Goal: Information Seeking & Learning: Obtain resource

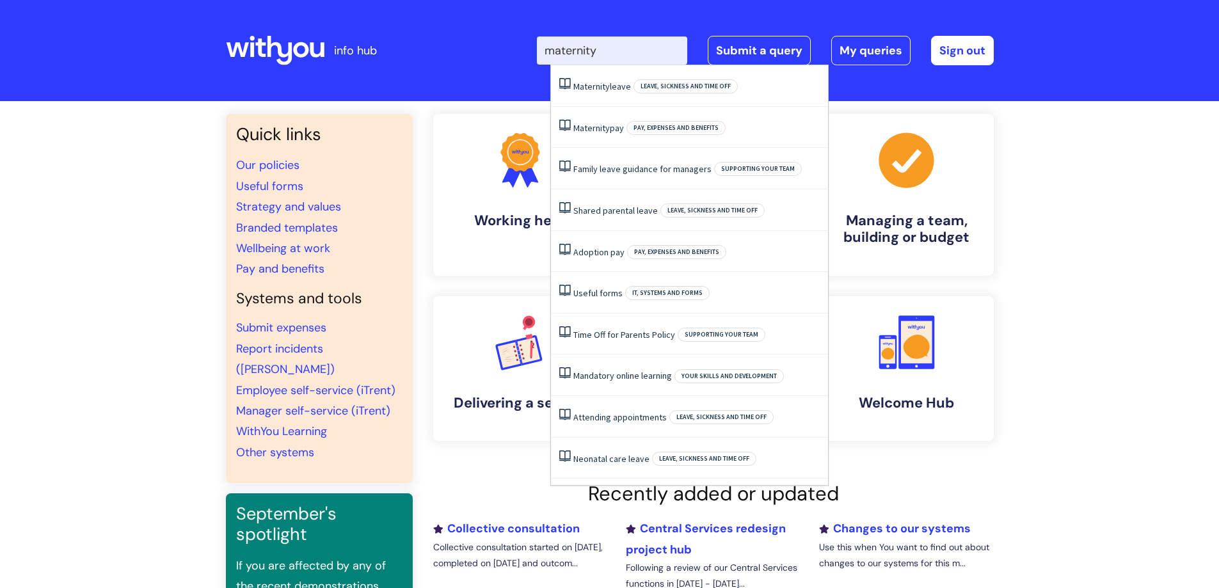
type input "maternity"
click button "Search" at bounding box center [0, 0] width 0 height 0
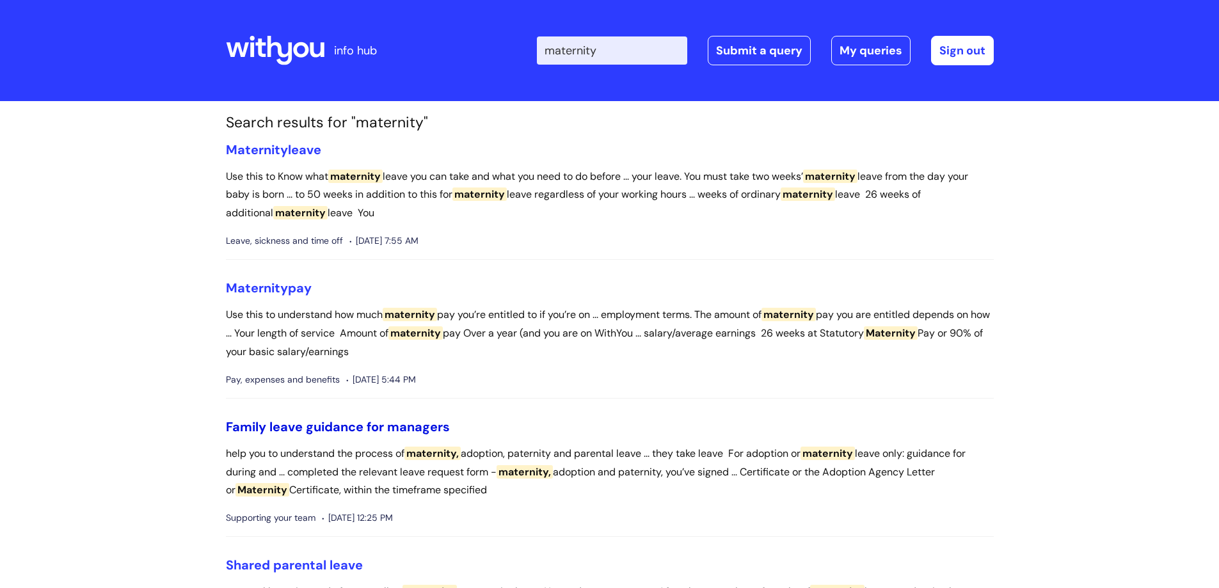
click at [323, 424] on link "Family leave guidance for managers" at bounding box center [338, 427] width 224 height 17
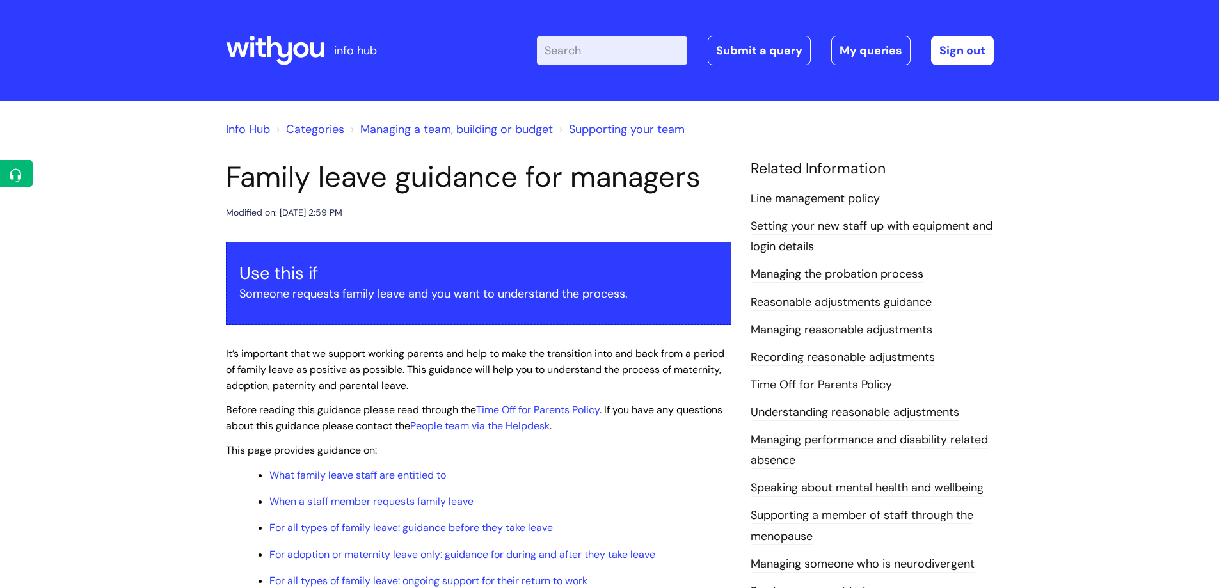
click at [635, 43] on input "Enter your search term here..." at bounding box center [612, 50] width 150 height 28
type input "g"
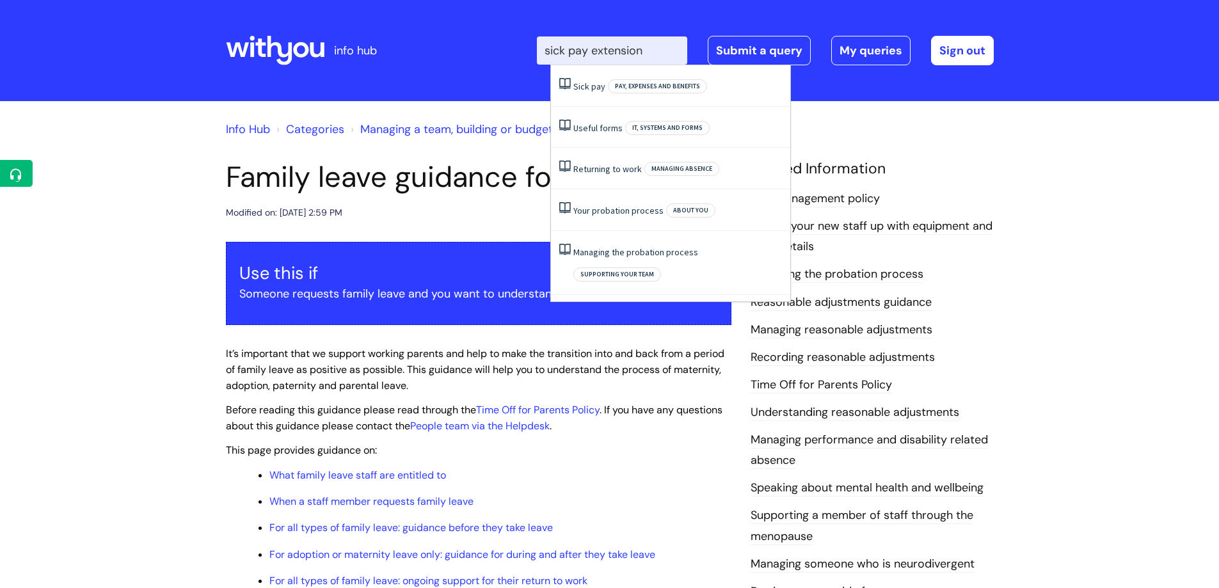
type input "sick pay extension"
click button "Search" at bounding box center [0, 0] width 0 height 0
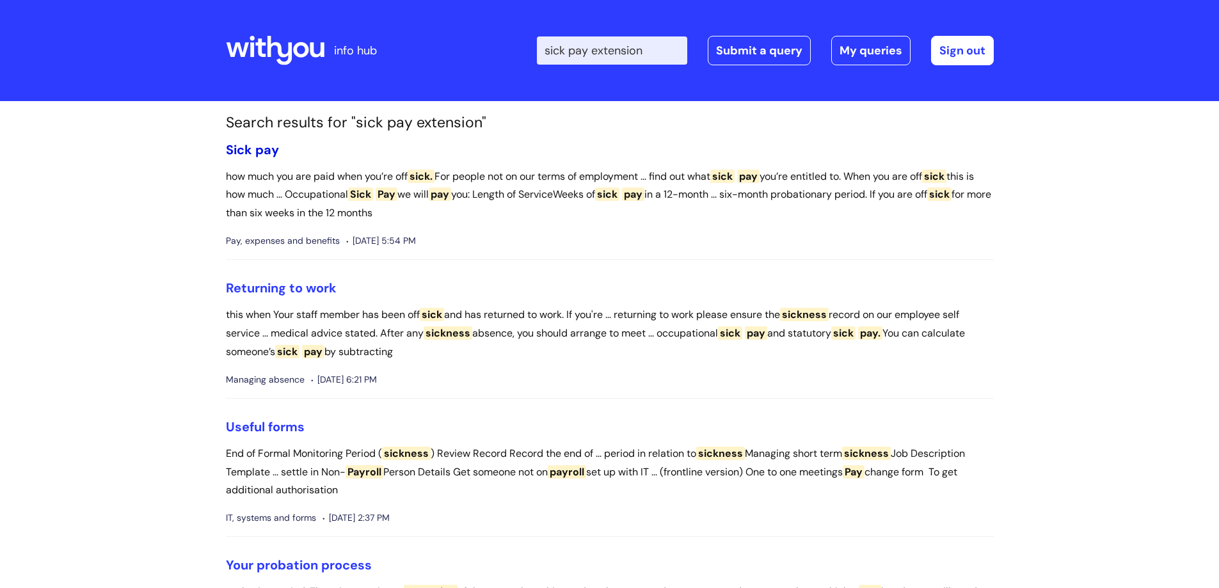
click at [266, 151] on span "pay" at bounding box center [267, 149] width 24 height 17
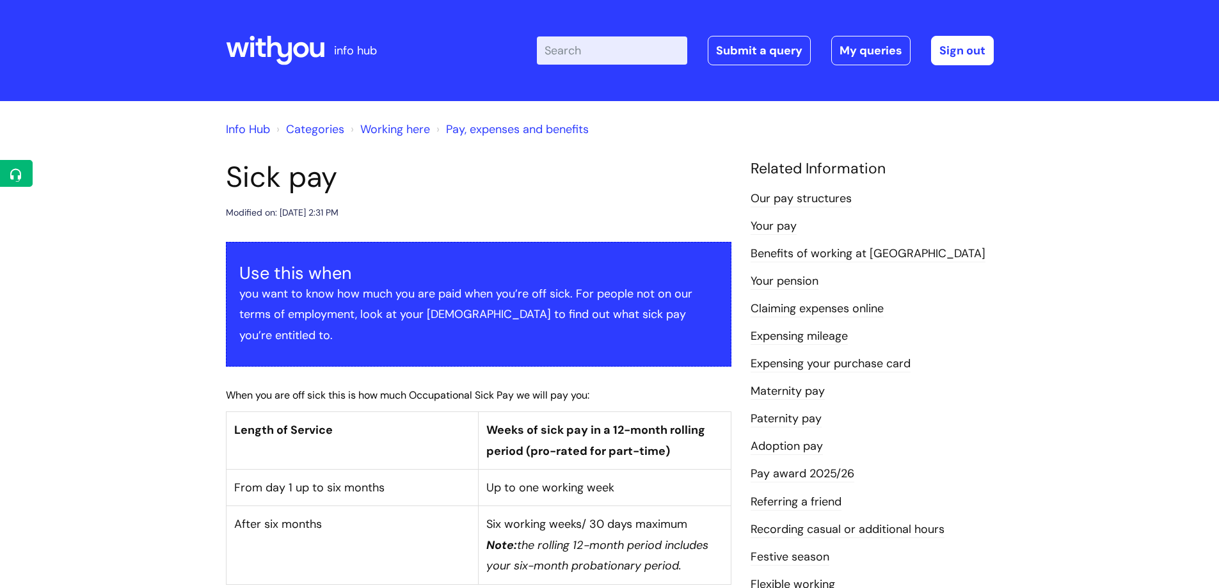
click at [257, 131] on link "Info Hub" at bounding box center [248, 129] width 44 height 15
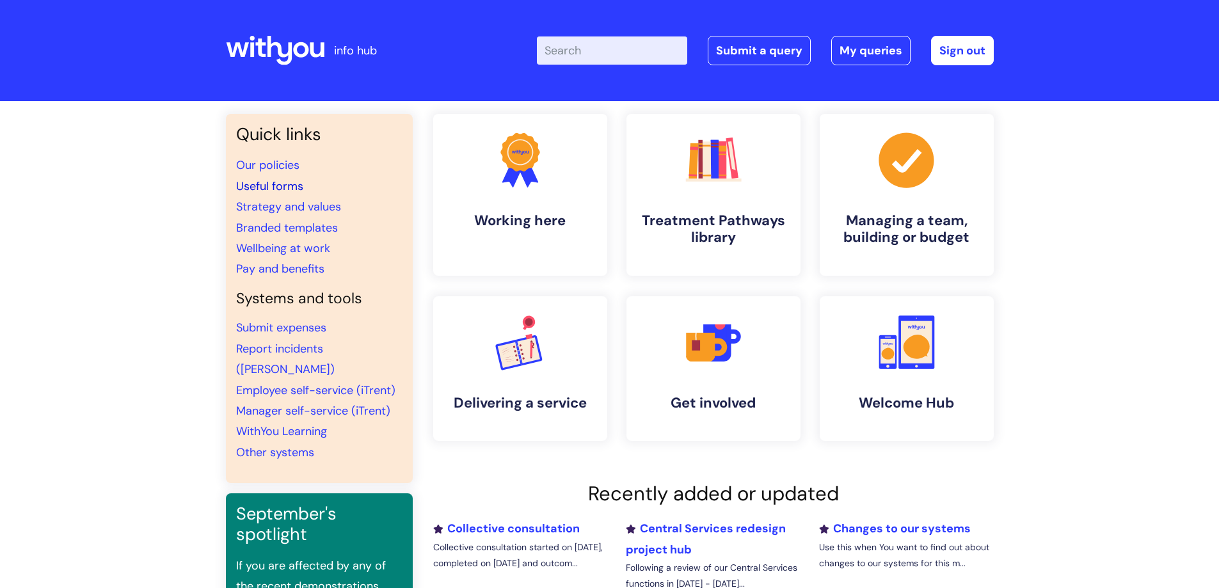
click at [271, 188] on link "Useful forms" at bounding box center [269, 186] width 67 height 15
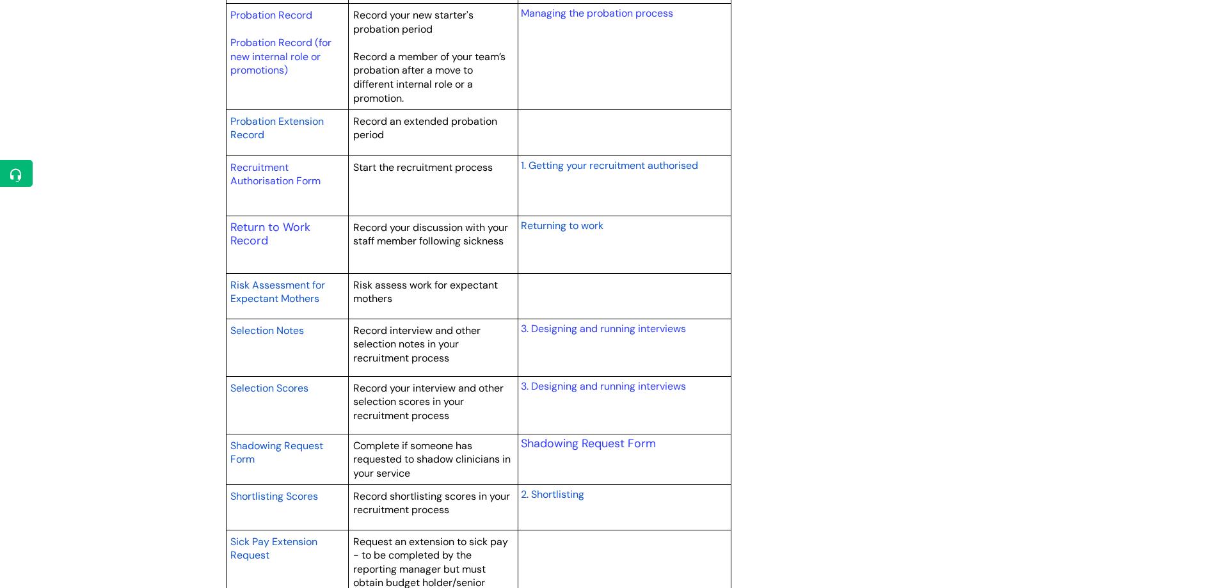
scroll to position [1984, 0]
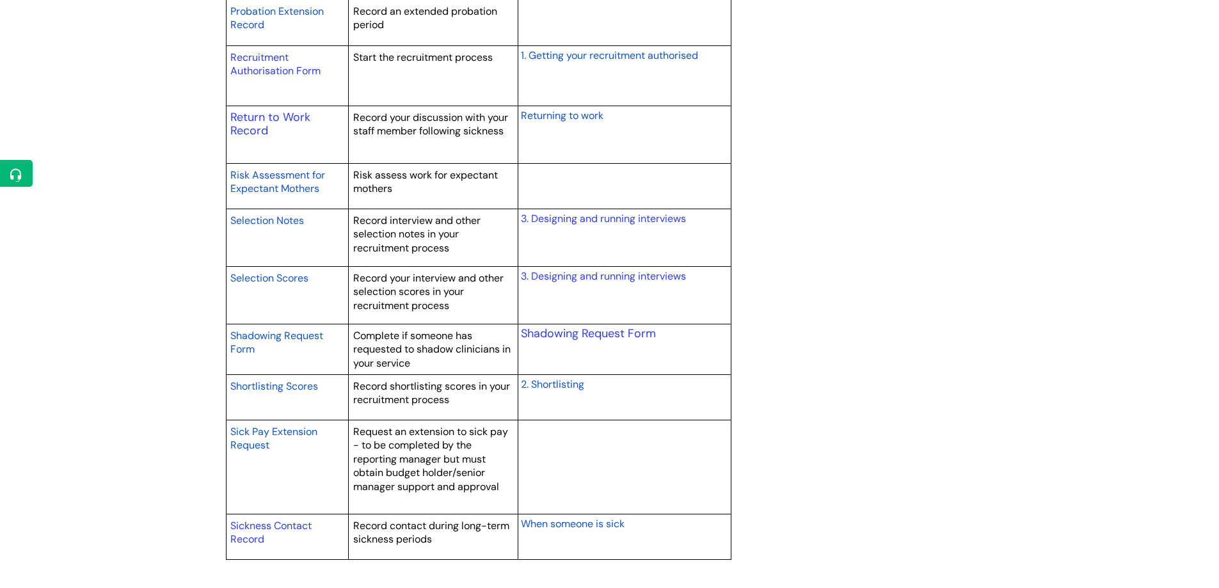
click at [276, 433] on span "Sick Pay Extension Request" at bounding box center [273, 439] width 87 height 28
